Goal: Task Accomplishment & Management: Manage account settings

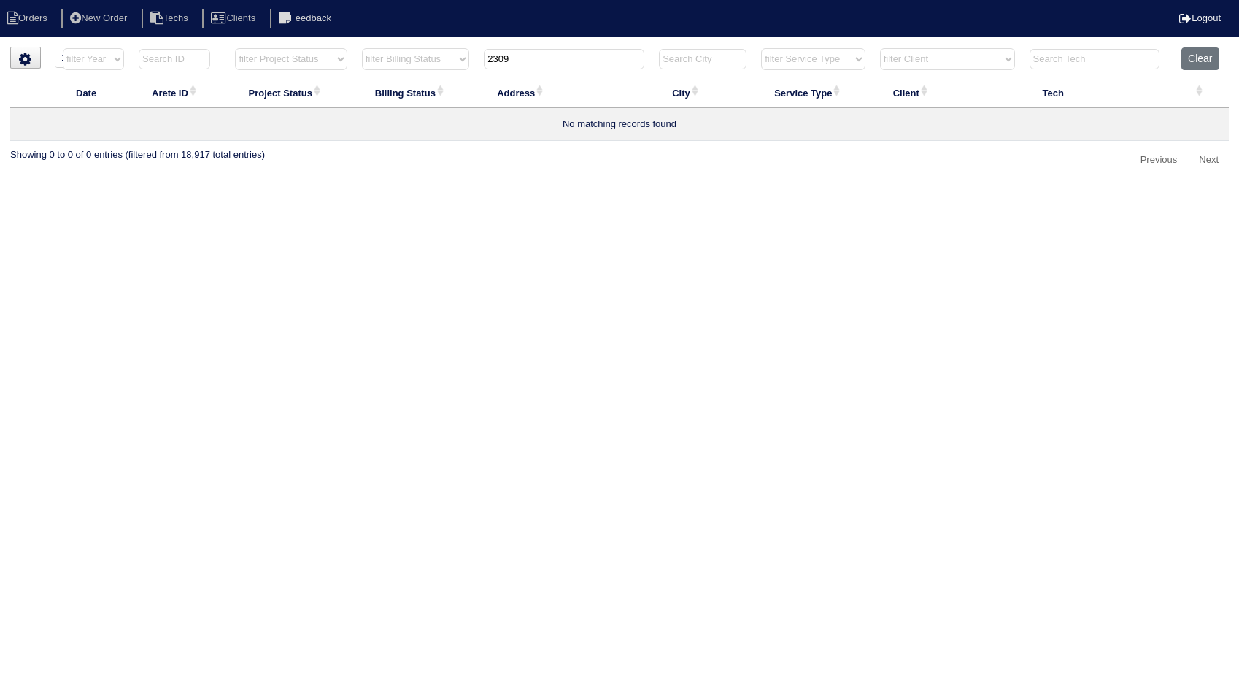
select select "15"
select select "need to invoice"
drag, startPoint x: 552, startPoint y: 61, endPoint x: 455, endPoint y: 39, distance: 98.8
click at [455, 39] on html "Orders New Order Techs Clients Feedback Logout Orders New Order Users Clients M…" at bounding box center [619, 93] width 1239 height 187
type input "632"
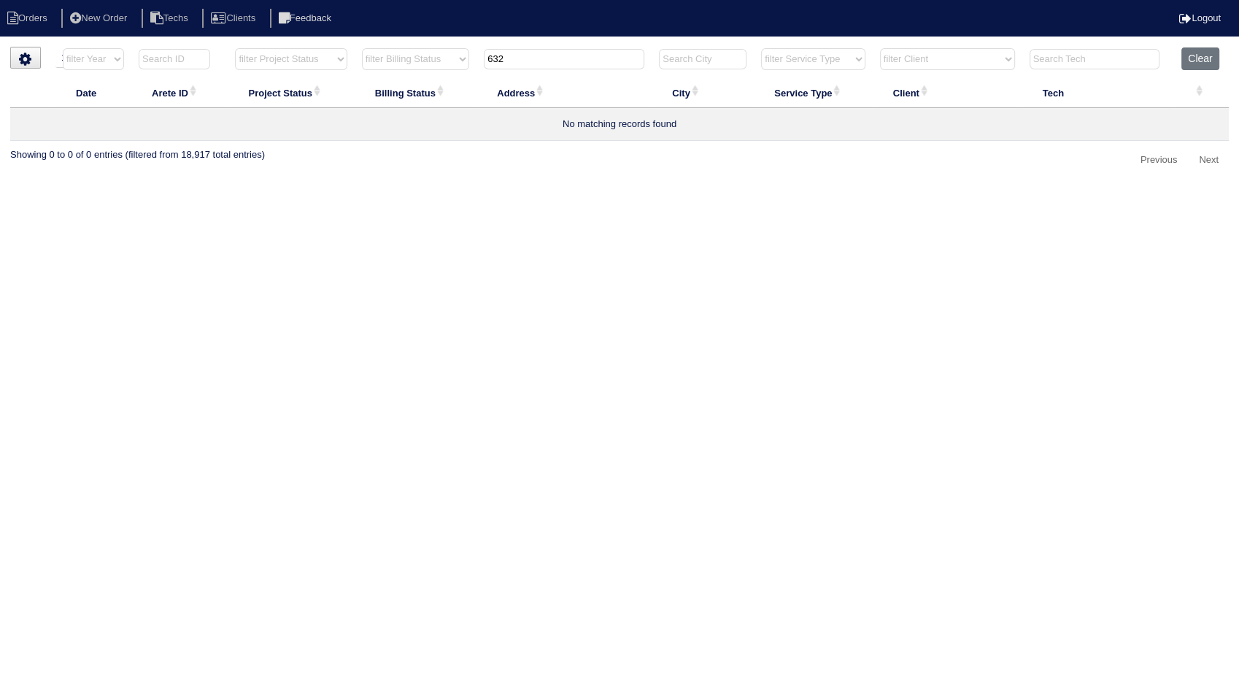
select select "need to invoice"
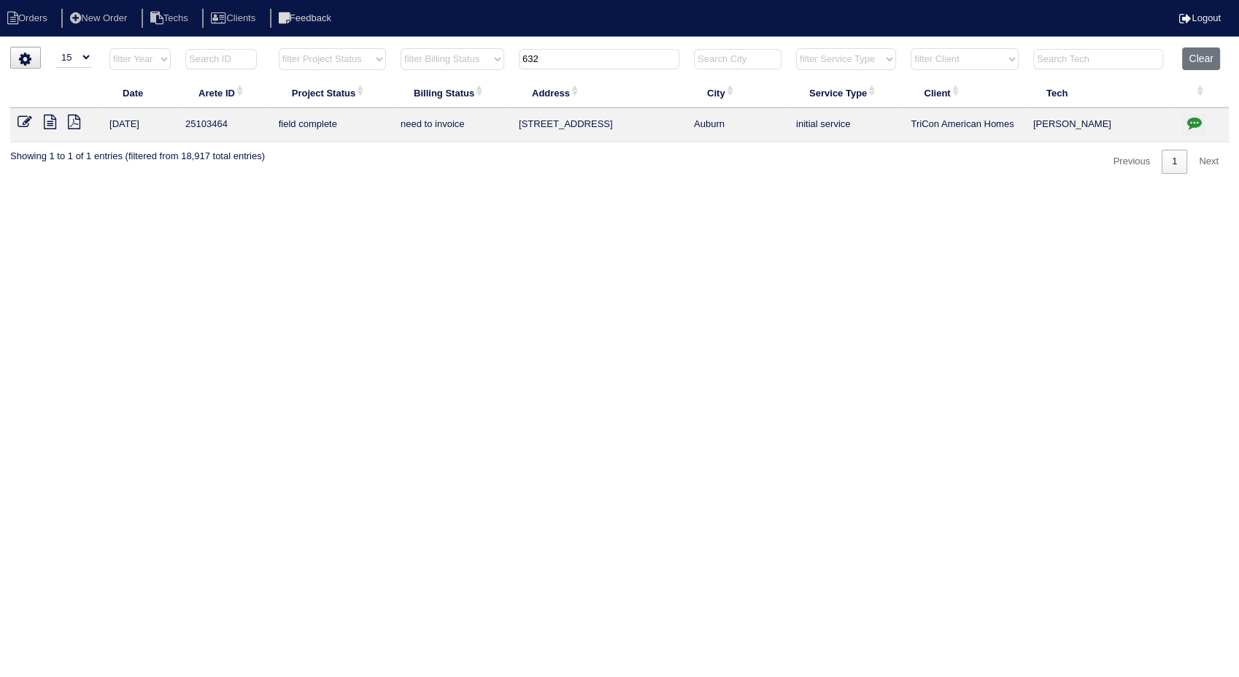
type input "632"
click at [26, 120] on icon at bounding box center [25, 122] width 15 height 15
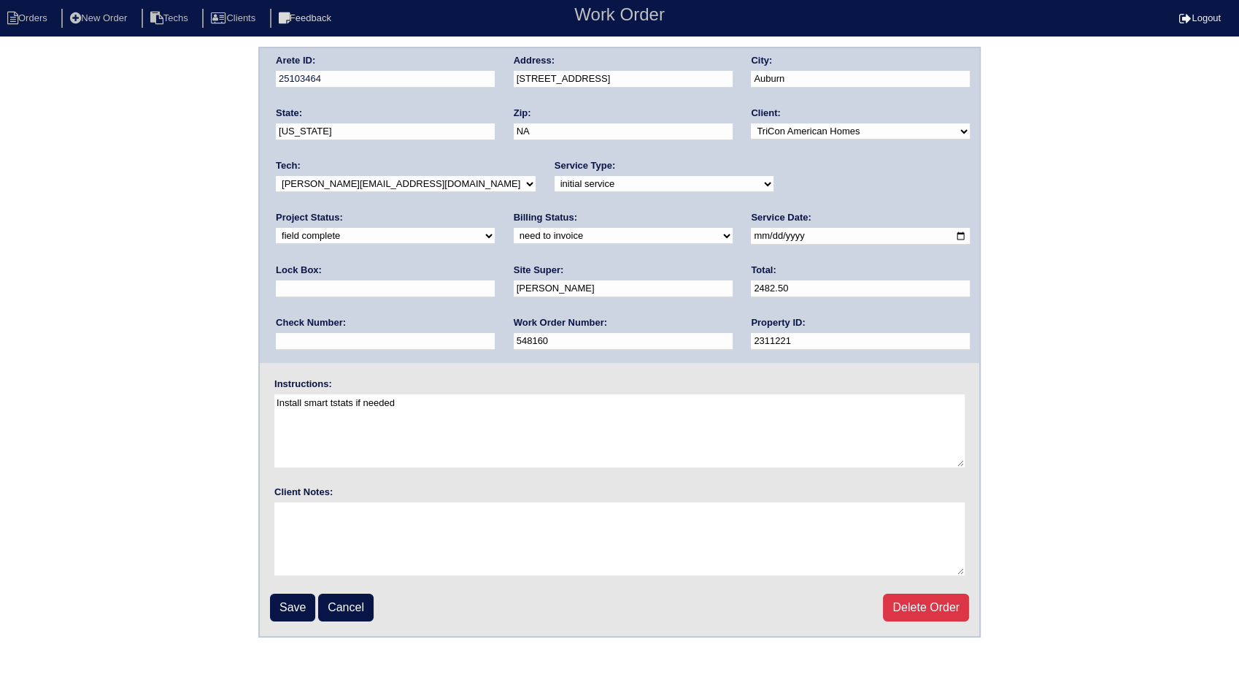
click at [514, 234] on select "need to quote quoted need to invoice invoiced paid warranty purchase order need…" at bounding box center [623, 236] width 219 height 16
select select "invoiced"
click at [514, 228] on select "need to quote quoted need to invoice invoiced paid warranty purchase order need…" at bounding box center [623, 236] width 219 height 16
click at [304, 604] on input "Save" at bounding box center [292, 607] width 45 height 28
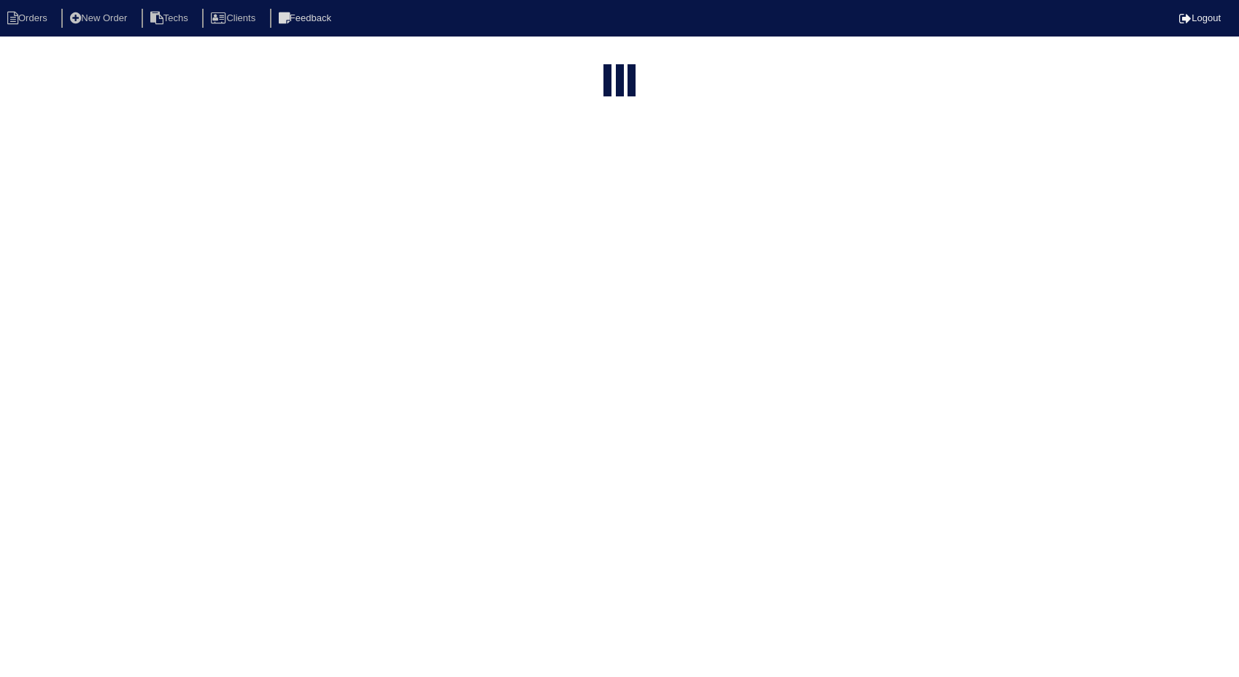
select select "15"
select select "need to invoice"
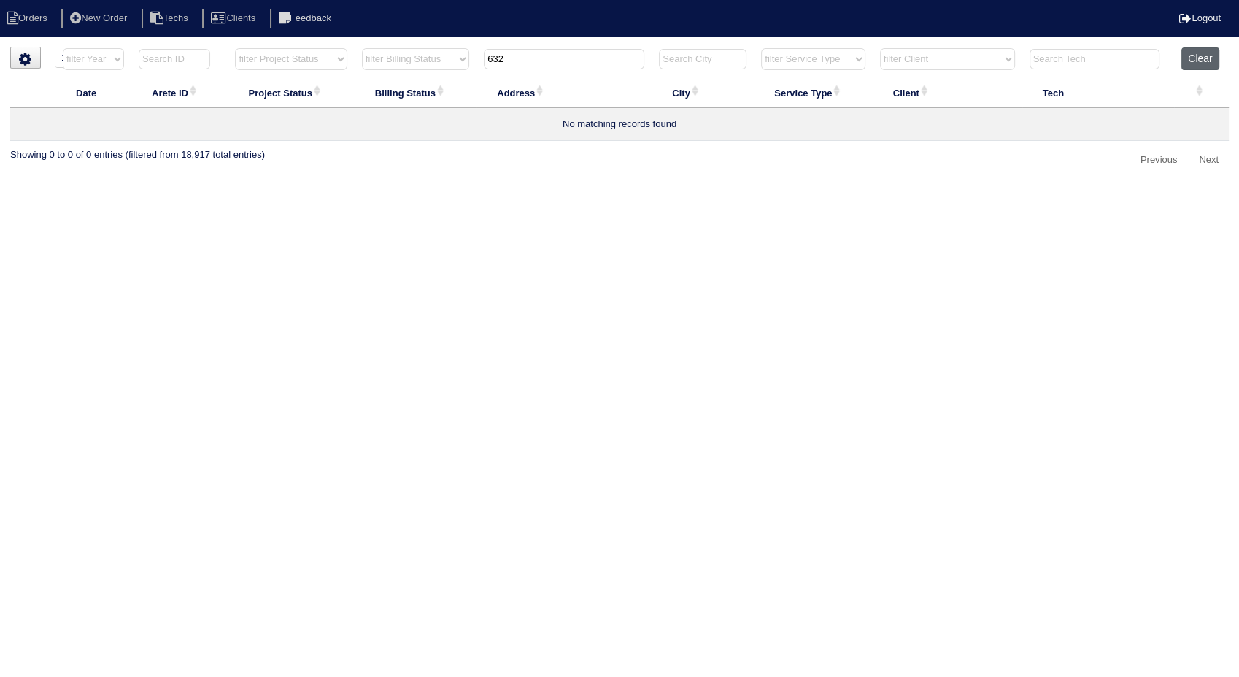
click at [1197, 60] on button "Clear" at bounding box center [1200, 58] width 37 height 23
select select
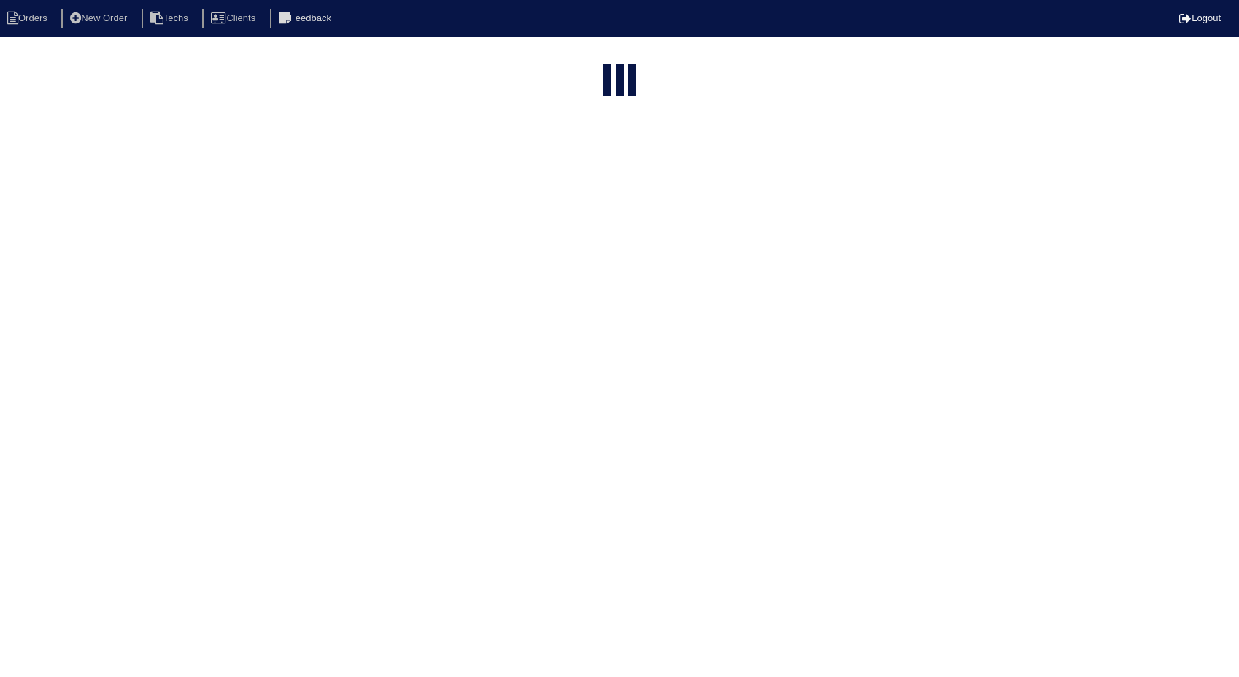
select select "15"
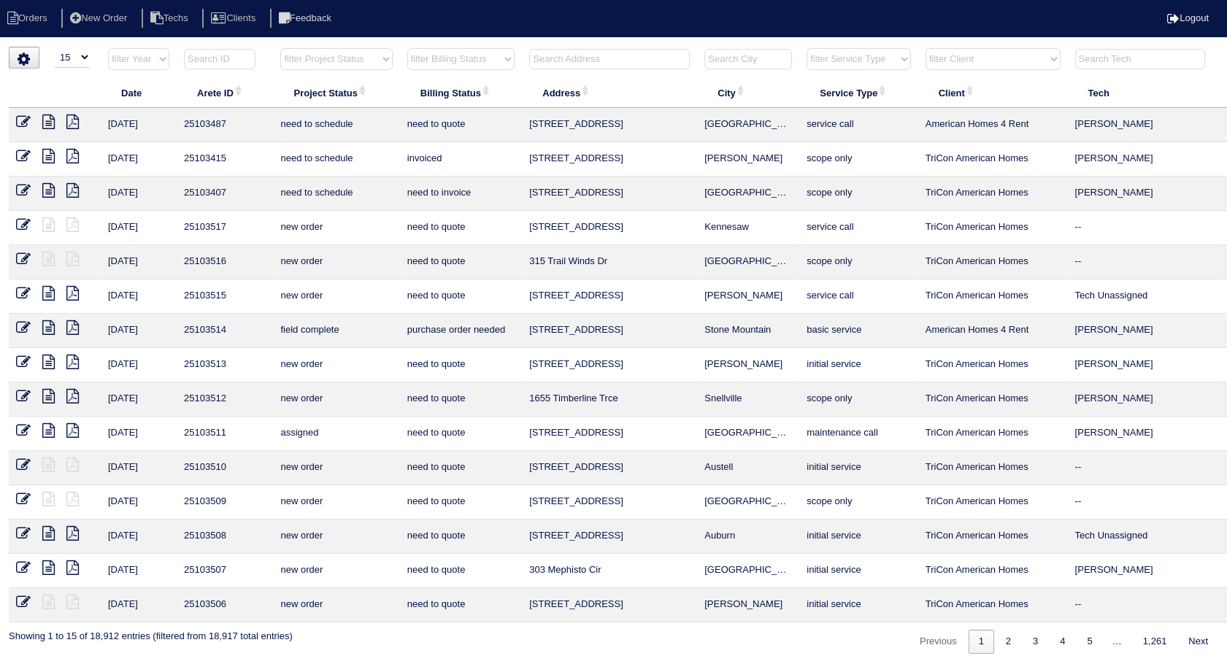
click at [577, 61] on input "text" at bounding box center [609, 59] width 161 height 20
type input "258"
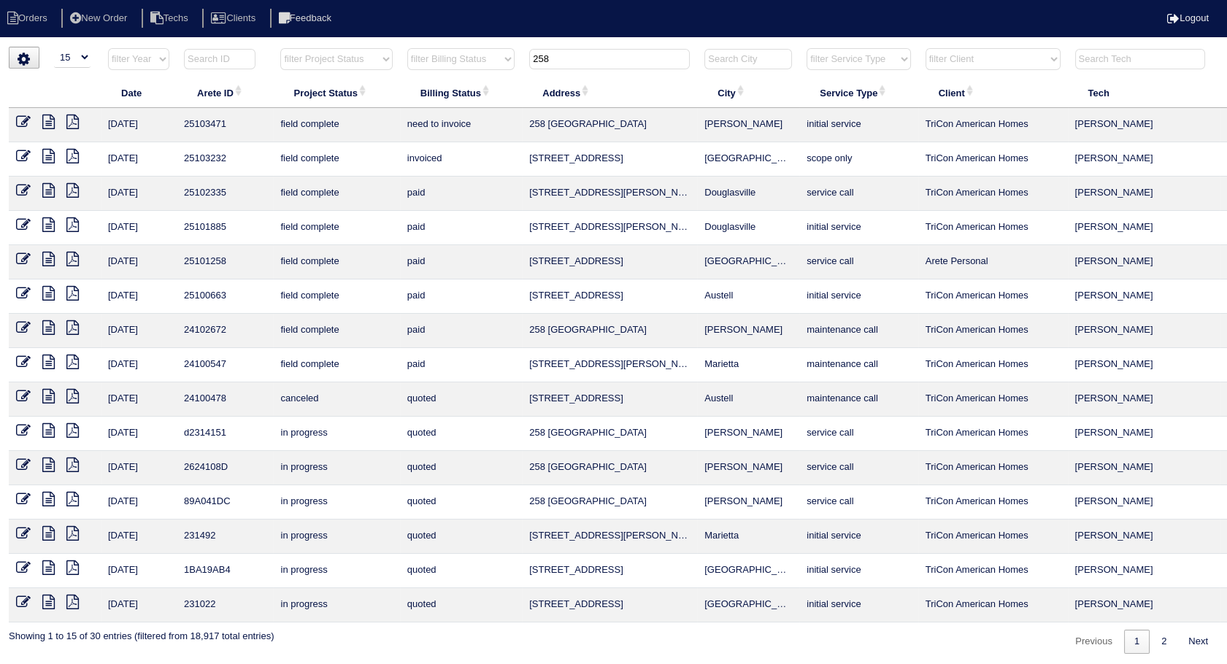
click at [20, 119] on icon at bounding box center [23, 122] width 15 height 15
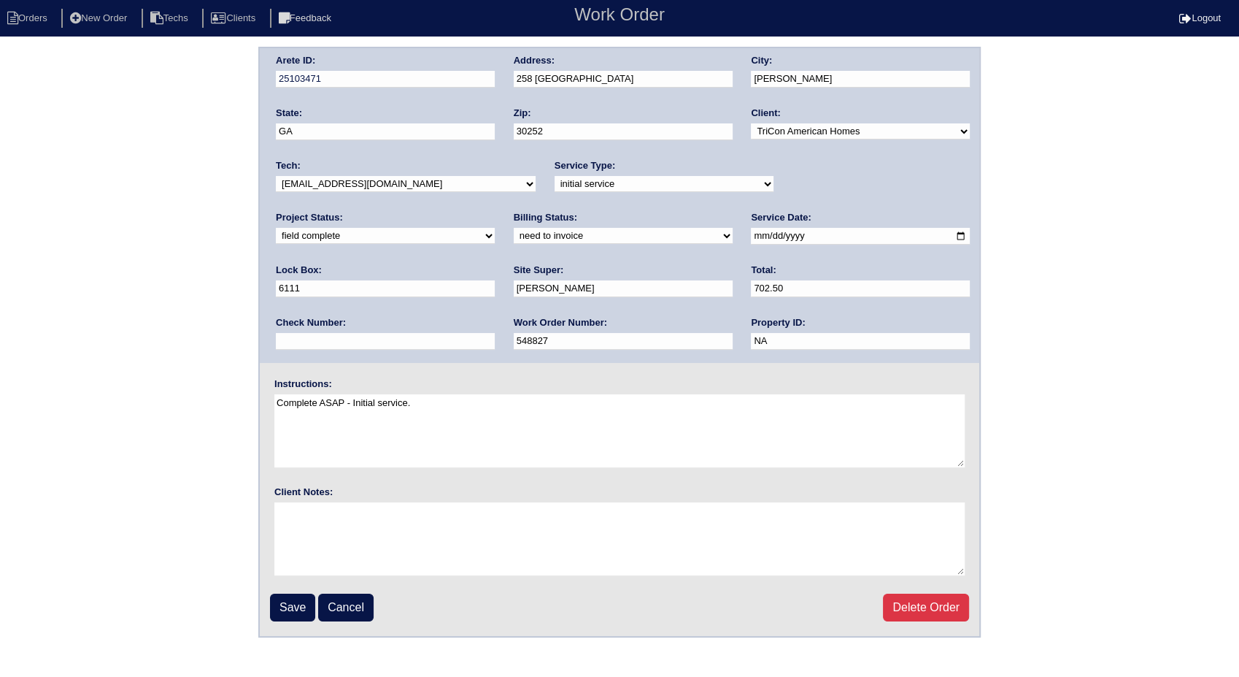
click at [514, 235] on select "need to quote quoted need to invoice invoiced paid warranty purchase order need…" at bounding box center [623, 236] width 219 height 16
select select "invoiced"
click at [514, 228] on select "need to quote quoted need to invoice invoiced paid warranty purchase order need…" at bounding box center [623, 236] width 219 height 16
click at [296, 604] on input "Save" at bounding box center [292, 607] width 45 height 28
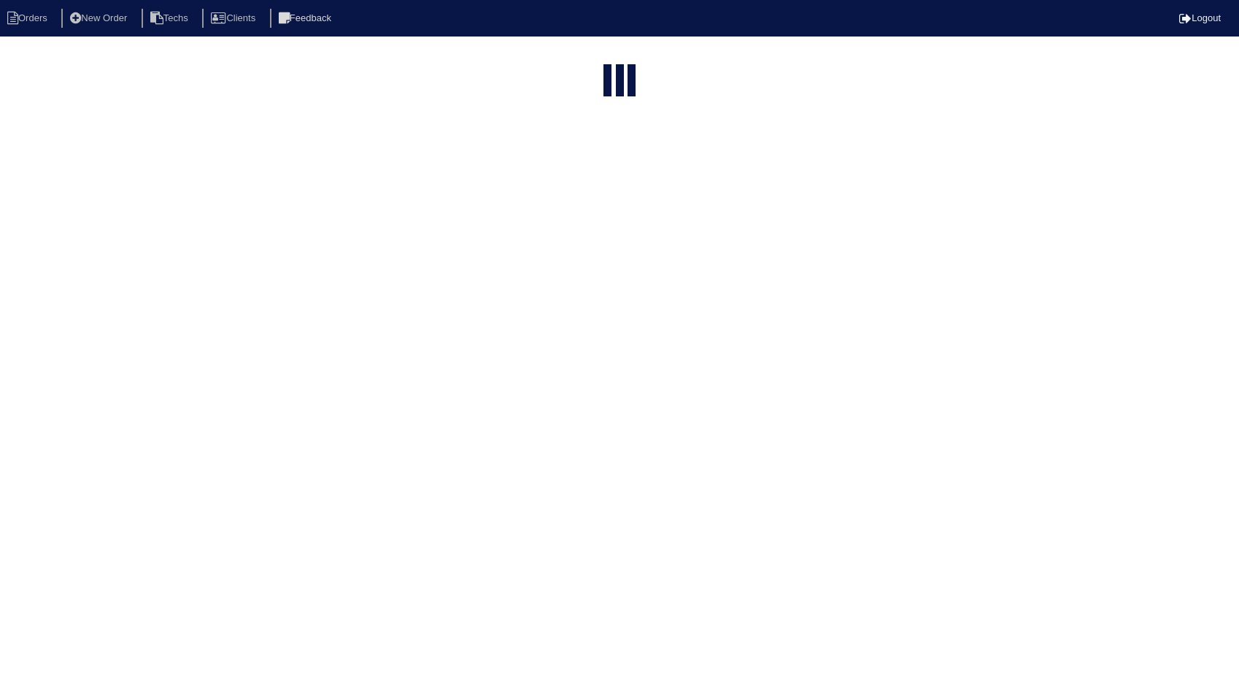
select select "15"
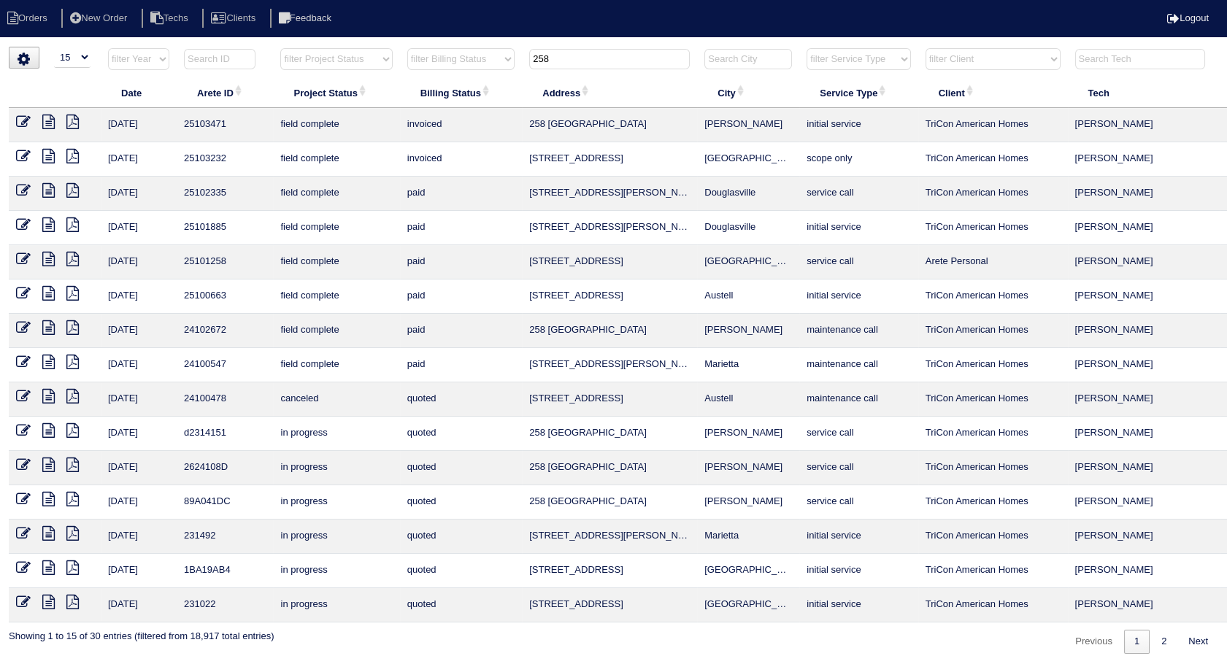
drag, startPoint x: 490, startPoint y: 51, endPoint x: 482, endPoint y: 51, distance: 8.8
click at [482, 51] on tr "filter Year -- Any Year -- 2025 2024 2023 2022 2021 2020 2019 filter Project St…" at bounding box center [642, 62] width 1266 height 30
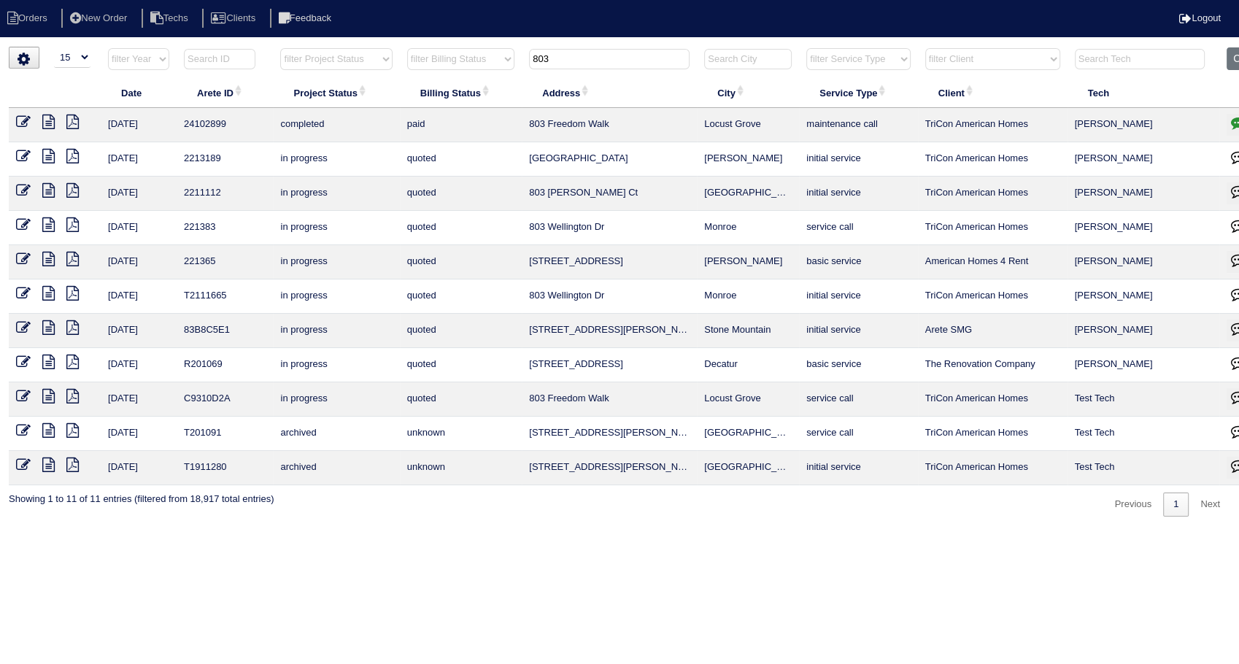
drag, startPoint x: 482, startPoint y: 51, endPoint x: 548, endPoint y: 38, distance: 67.7
click at [548, 38] on html "Orders New Order Techs Clients Feedback Logout Orders New Order Users Clients M…" at bounding box center [619, 265] width 1239 height 531
drag, startPoint x: 545, startPoint y: 55, endPoint x: 480, endPoint y: 65, distance: 66.4
click at [480, 65] on tr "filter Year -- Any Year -- 2025 2024 2023 2022 2021 2020 2019 filter Project St…" at bounding box center [642, 62] width 1266 height 30
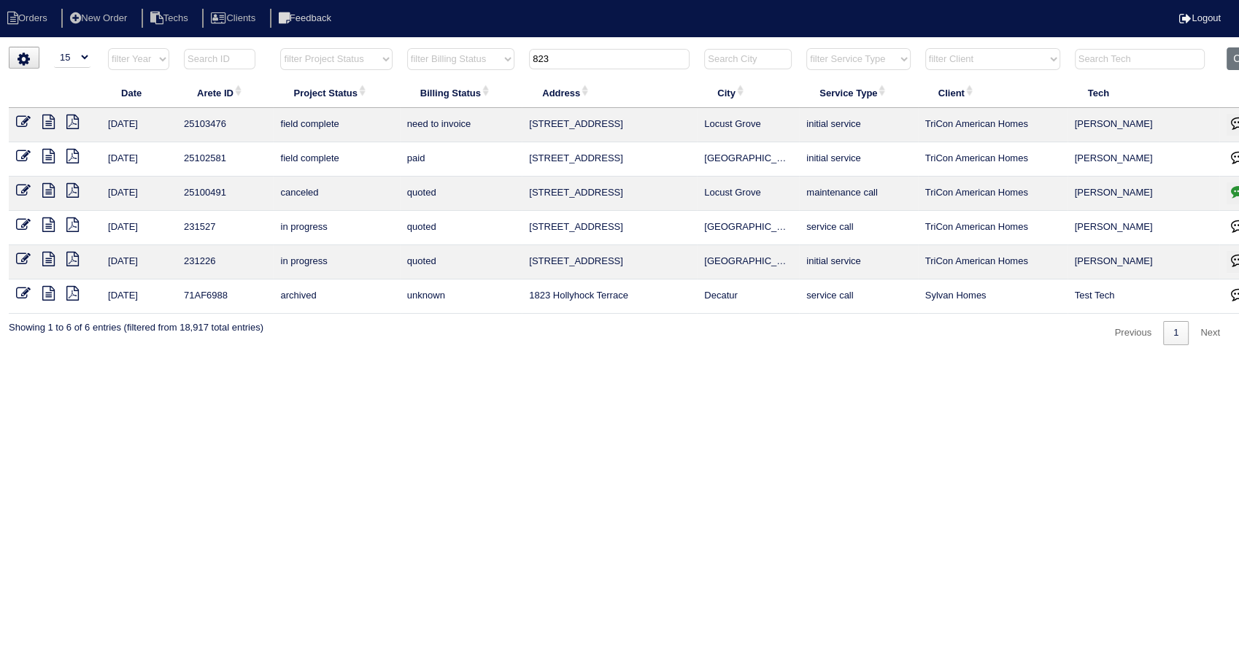
type input "823"
click at [23, 123] on icon at bounding box center [23, 122] width 15 height 15
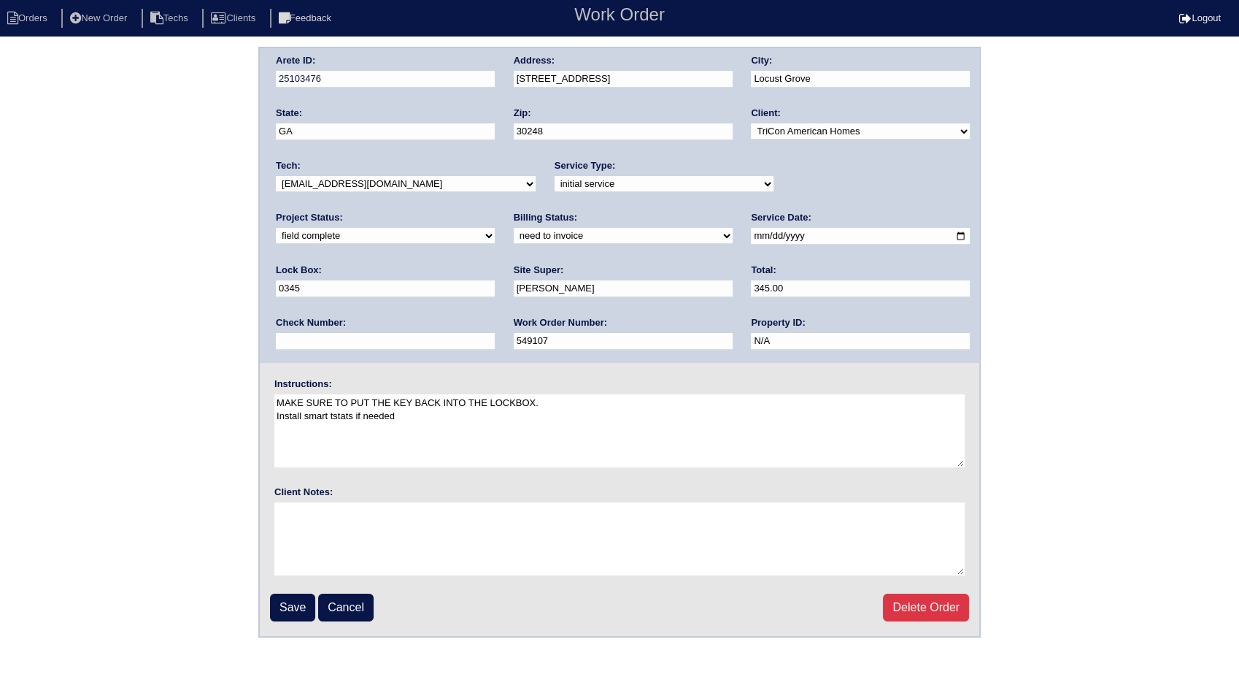
click at [514, 236] on select "need to quote quoted need to invoice invoiced paid warranty purchase order need…" at bounding box center [623, 236] width 219 height 16
select select "invoiced"
click at [514, 228] on select "need to quote quoted need to invoice invoiced paid warranty purchase order need…" at bounding box center [623, 236] width 219 height 16
click at [299, 601] on input "Save" at bounding box center [292, 607] width 45 height 28
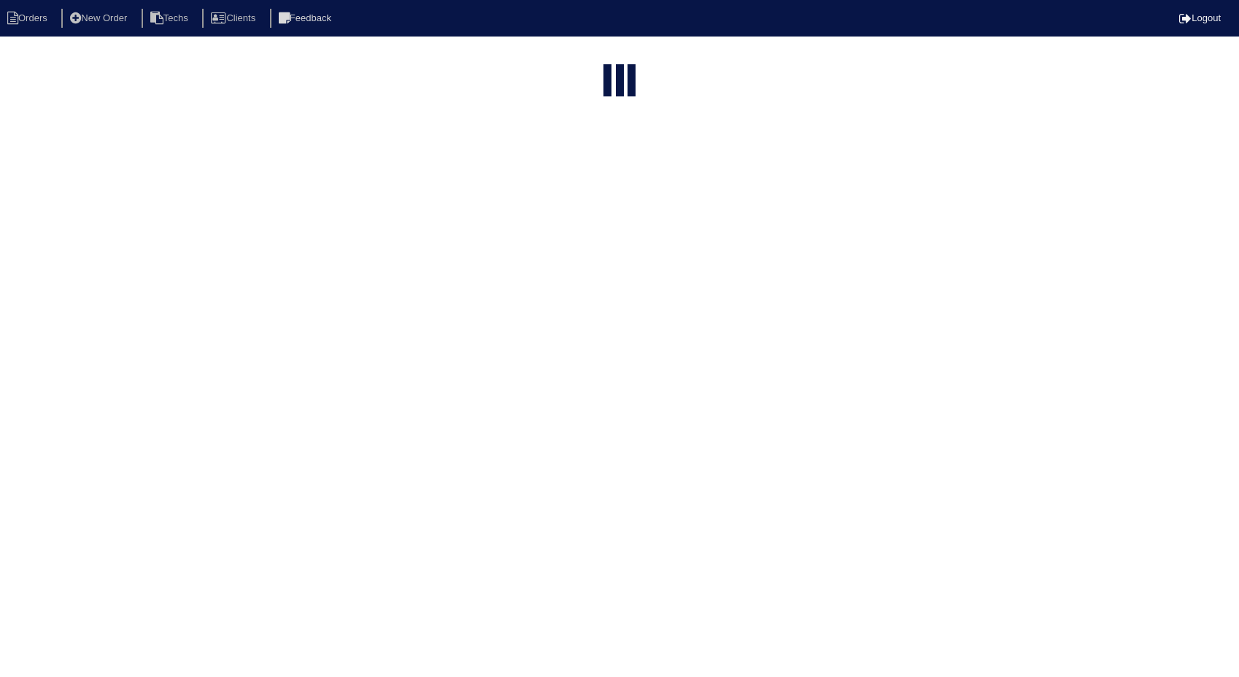
select select "15"
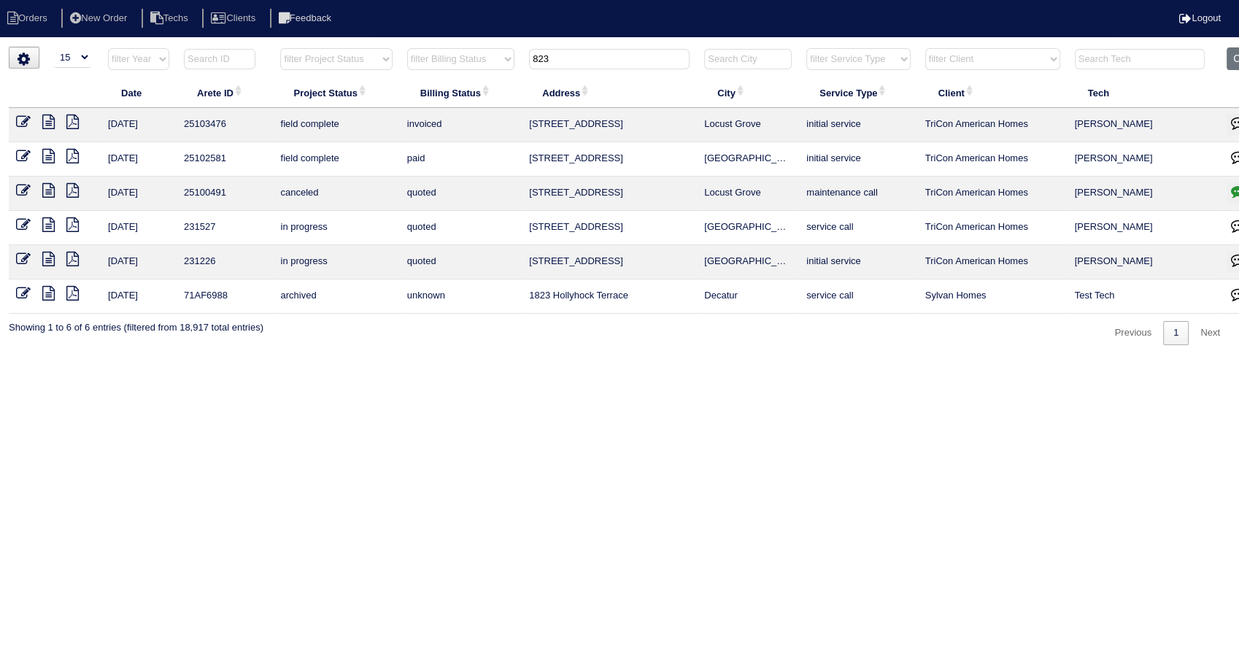
drag, startPoint x: 554, startPoint y: 58, endPoint x: 518, endPoint y: 61, distance: 36.0
click at [518, 61] on tr "filter Year -- Any Year -- 2025 2024 2023 2022 2021 2020 2019 filter Project St…" at bounding box center [642, 62] width 1266 height 30
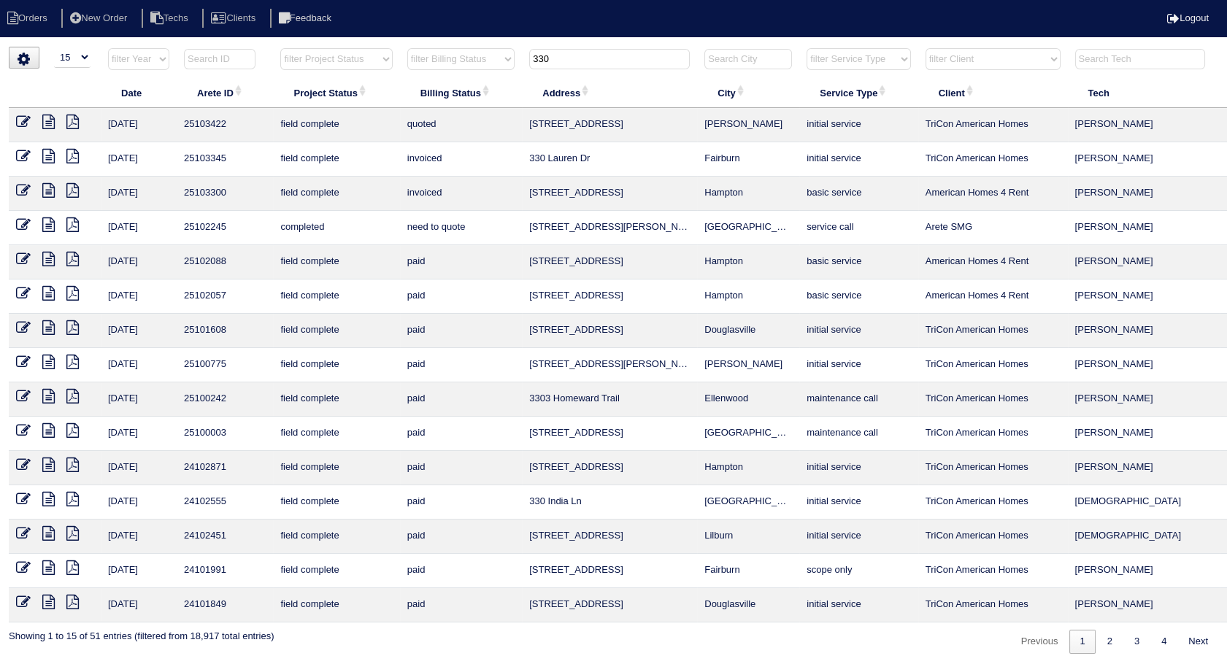
type input "330"
